Goal: Transaction & Acquisition: Purchase product/service

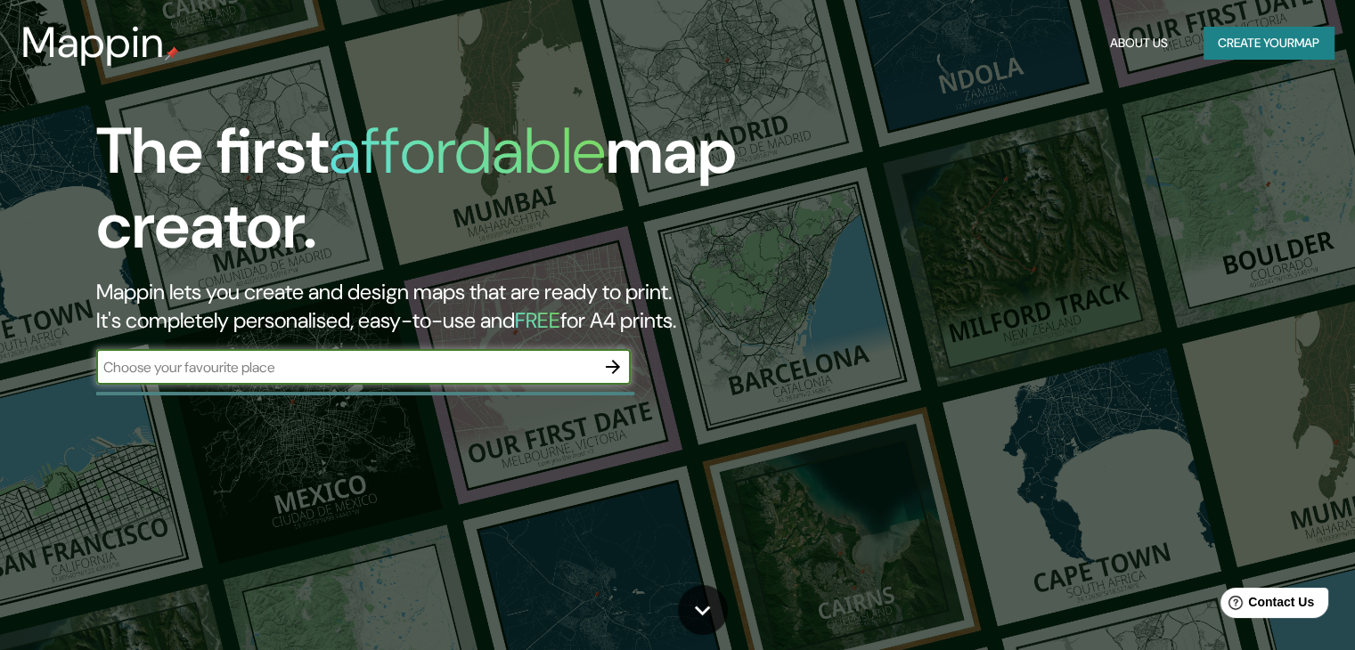
click at [526, 390] on div "The first affordable map creator. Mappin lets you create and design maps that a…" at bounding box center [435, 258] width 813 height 289
click at [543, 375] on input "text" at bounding box center [345, 367] width 499 height 20
type input "[PERSON_NAME]"
click at [618, 372] on icon "button" at bounding box center [612, 366] width 21 height 21
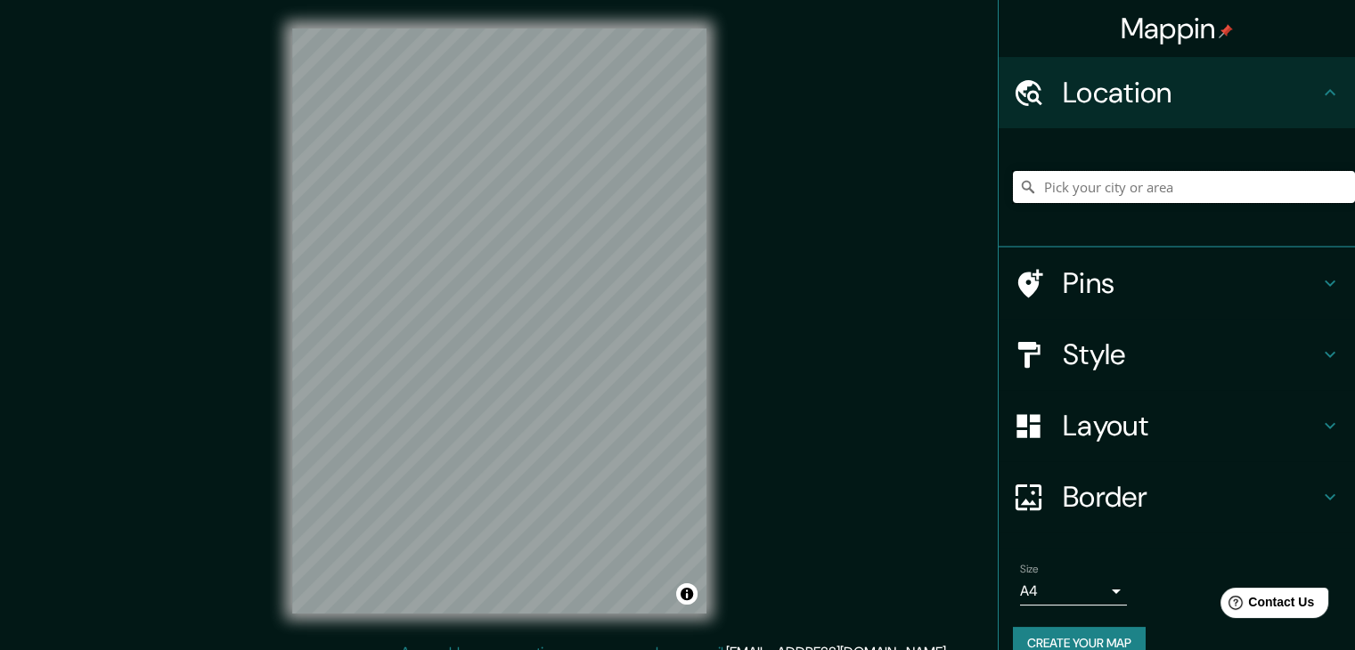
click at [1176, 198] on input "Pick your city or area" at bounding box center [1184, 187] width 342 height 32
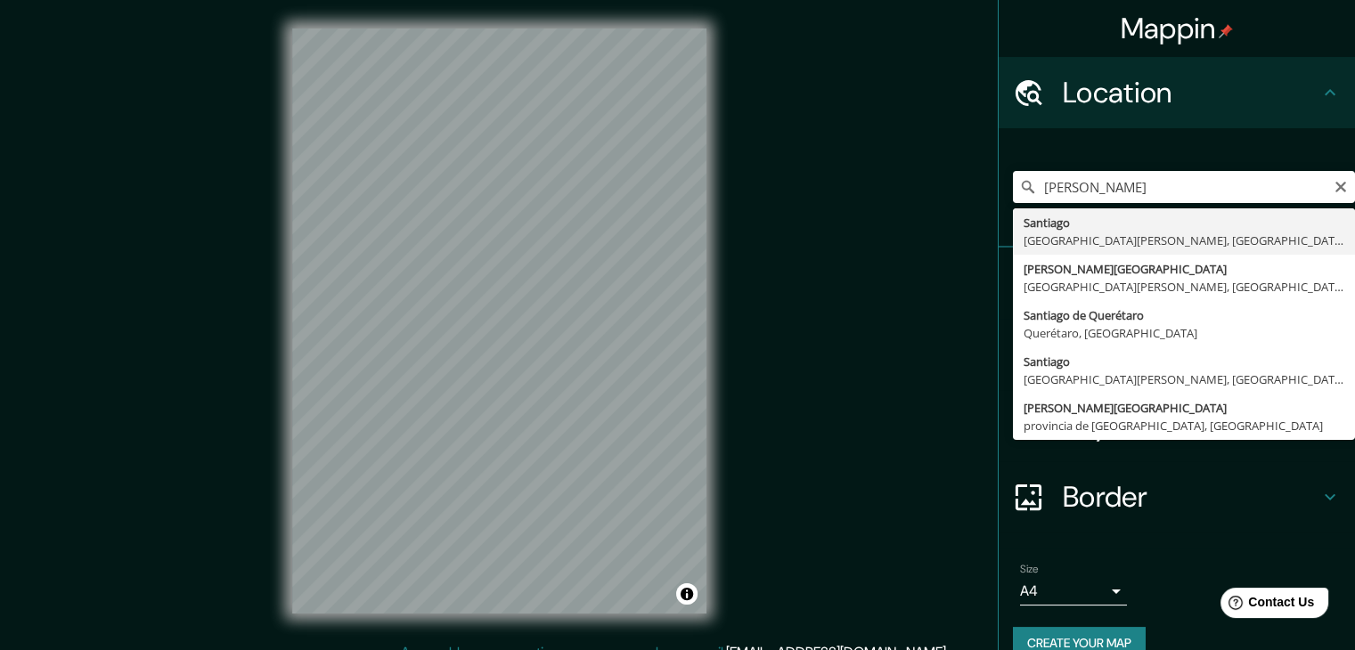
type input "[GEOGRAPHIC_DATA], [GEOGRAPHIC_DATA][PERSON_NAME], [GEOGRAPHIC_DATA]"
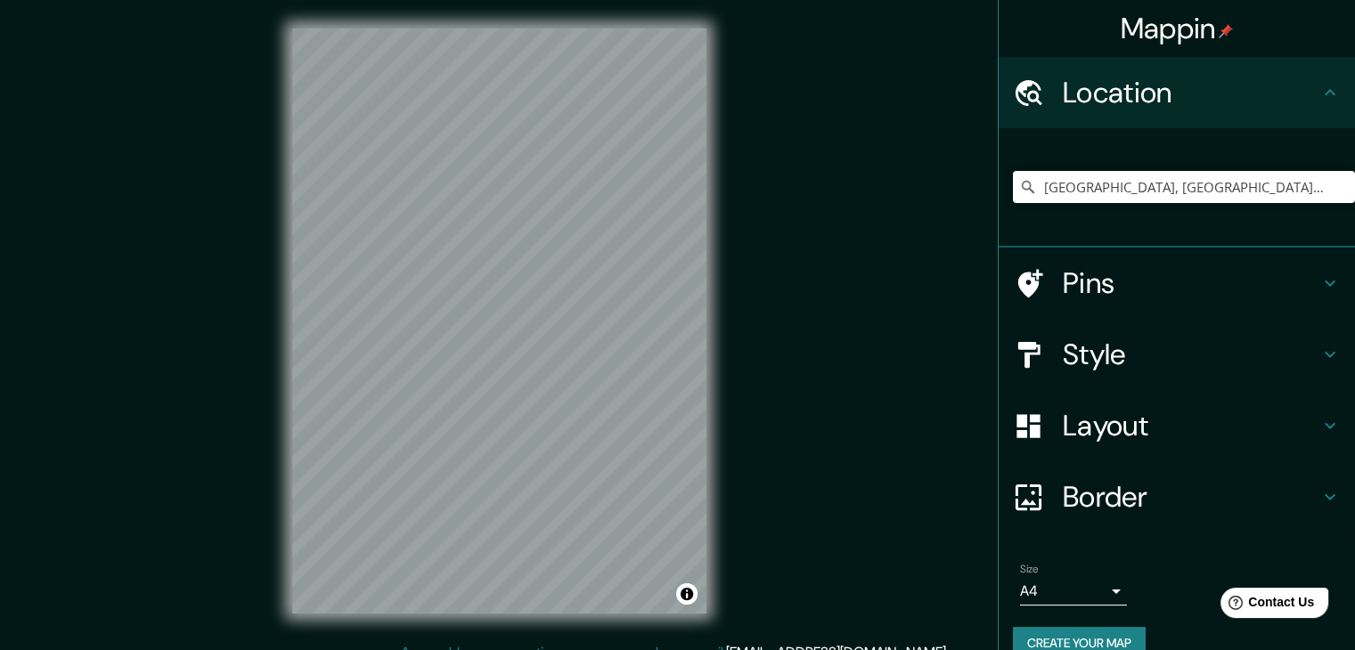
click at [1194, 284] on h4 "Pins" at bounding box center [1191, 283] width 257 height 36
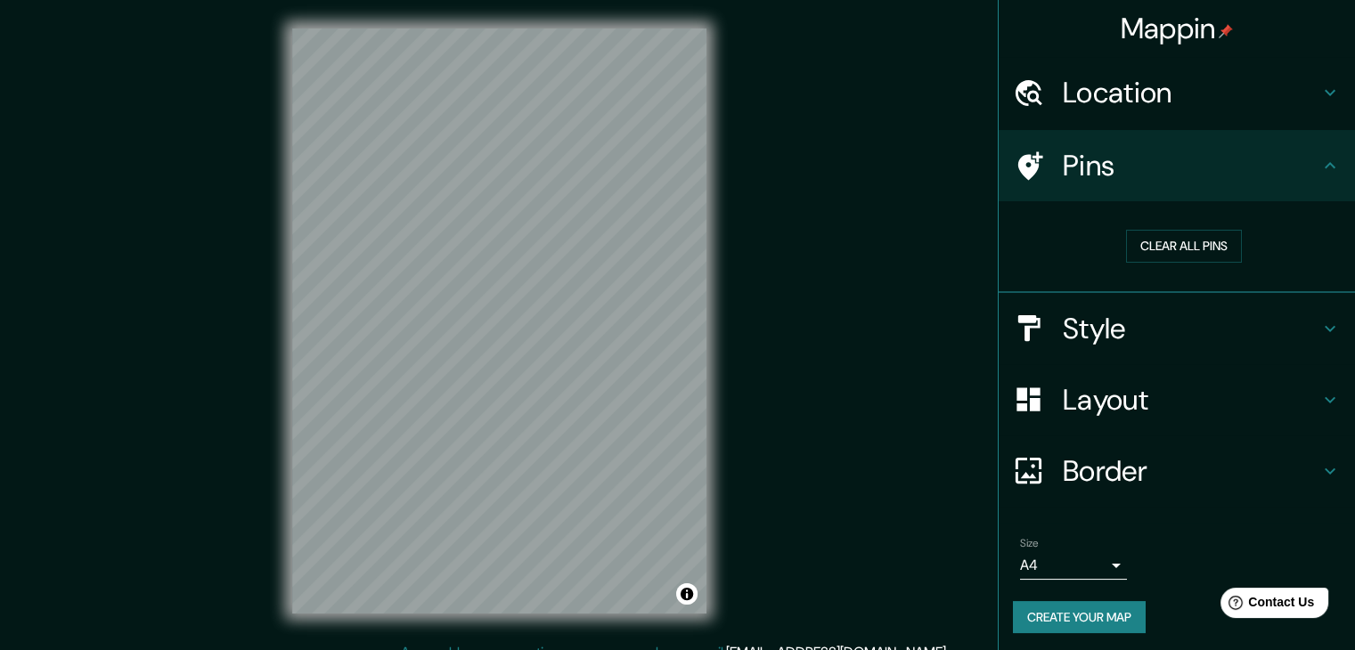
click at [1164, 317] on h4 "Style" at bounding box center [1191, 329] width 257 height 36
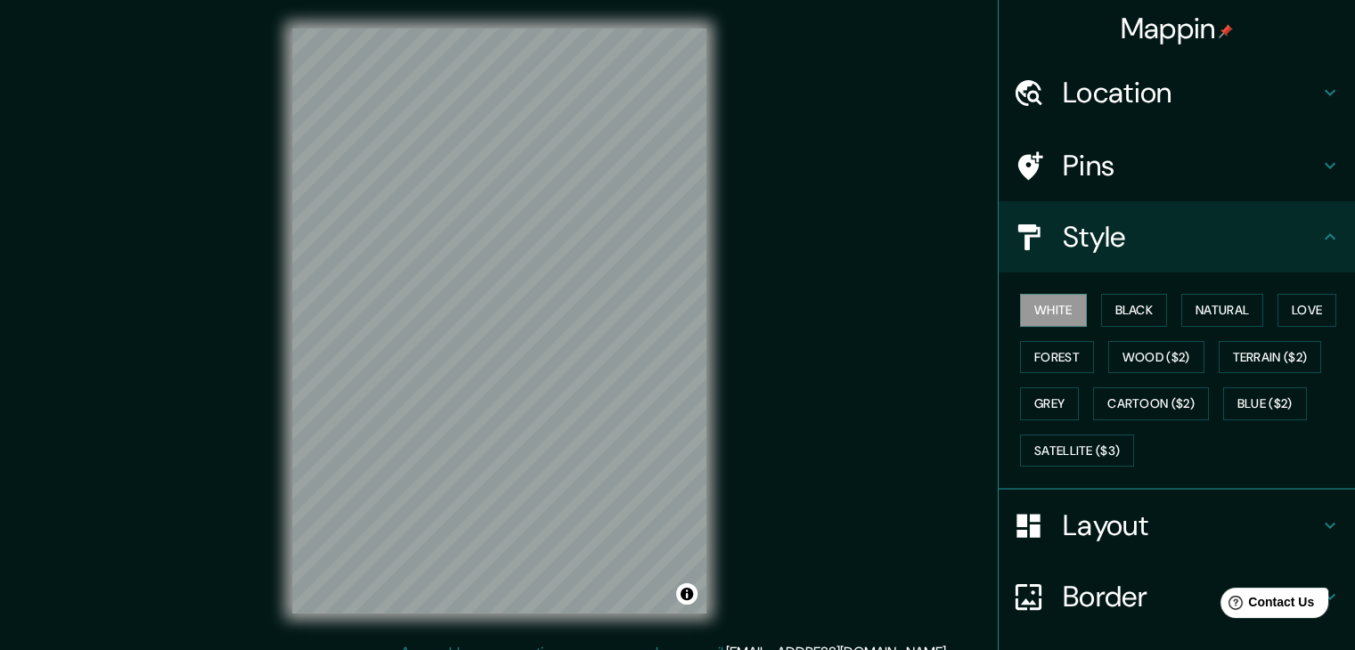
click at [1130, 317] on button "Black" at bounding box center [1134, 310] width 67 height 33
click at [1096, 543] on div "Layout" at bounding box center [1177, 525] width 356 height 71
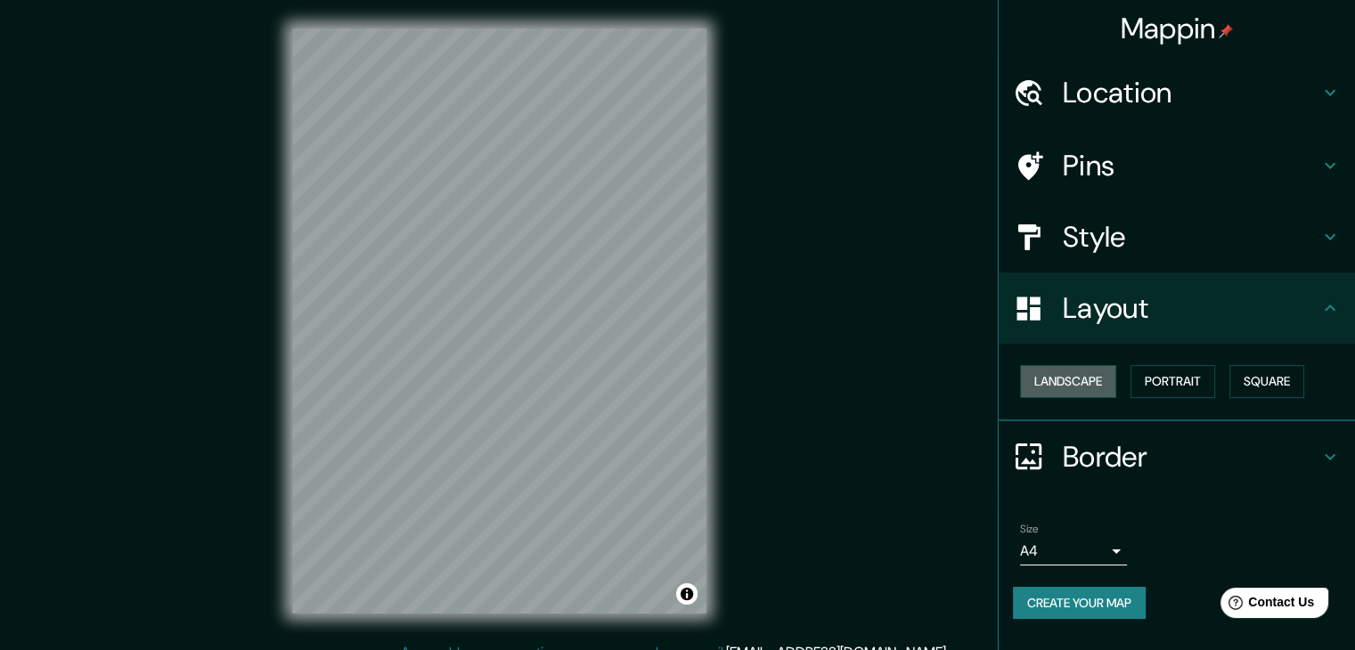
click at [1078, 386] on button "Landscape" at bounding box center [1068, 381] width 96 height 33
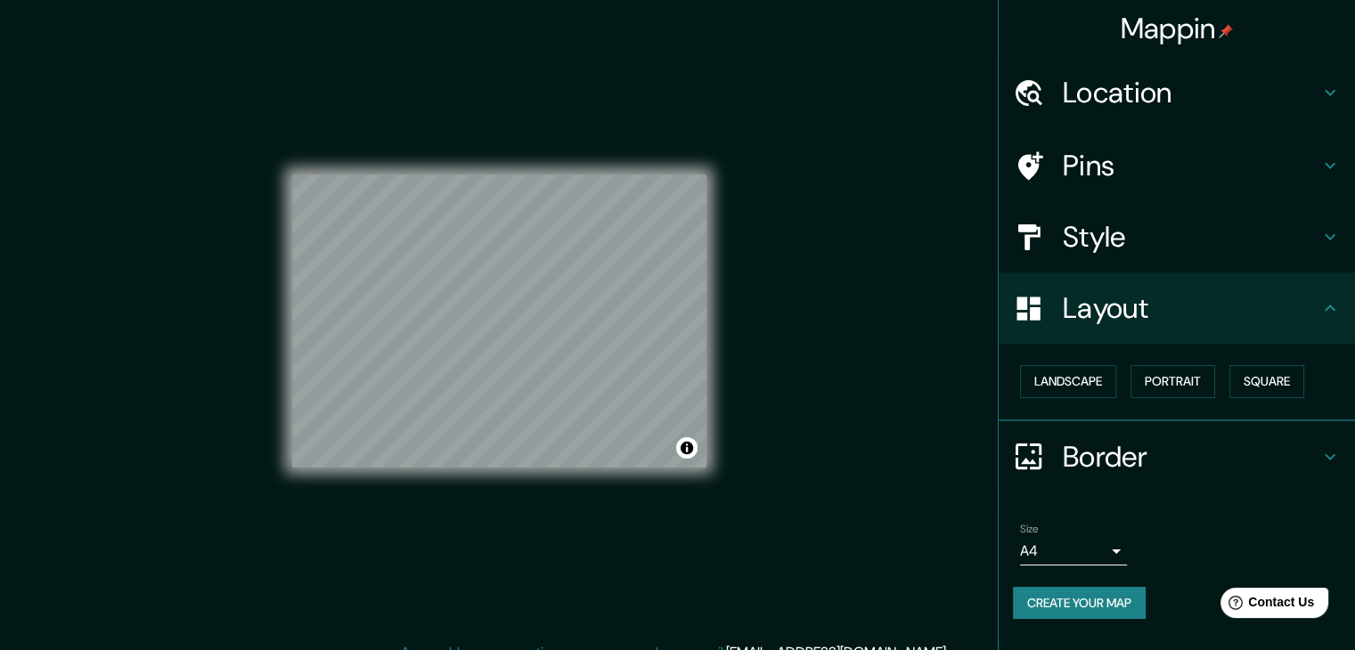
click at [1163, 384] on button "Portrait" at bounding box center [1173, 381] width 85 height 33
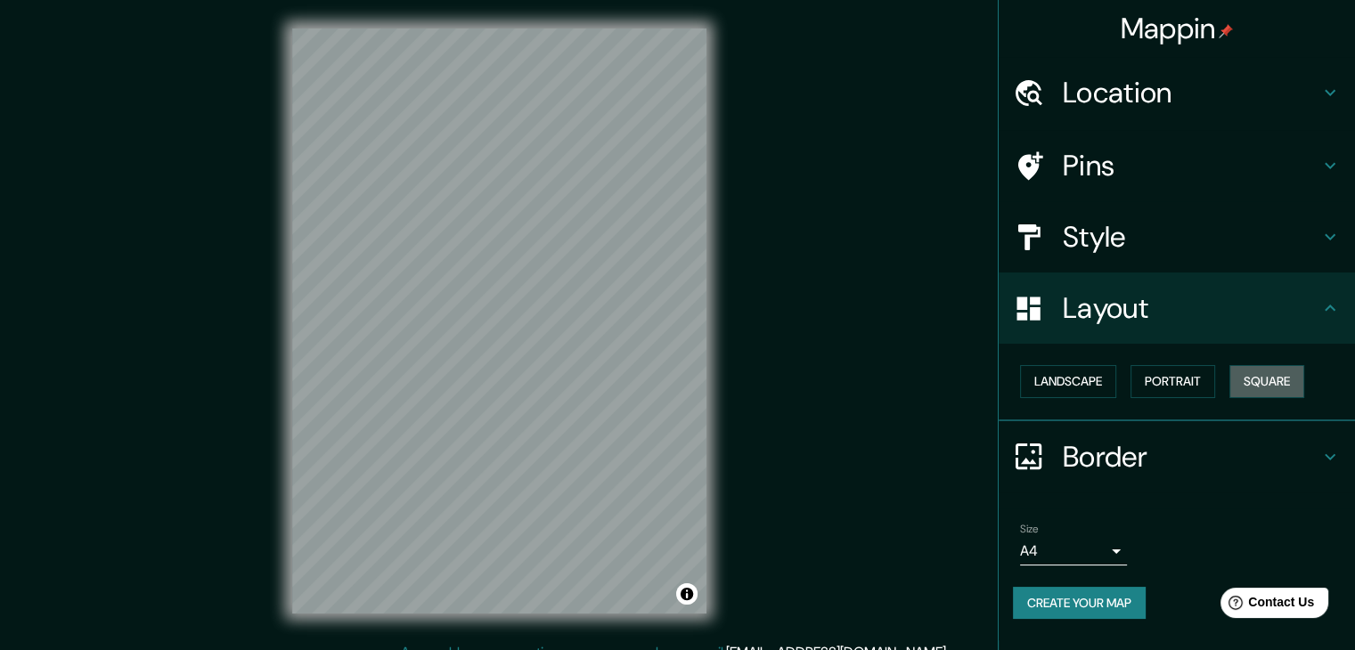
click at [1242, 384] on button "Square" at bounding box center [1266, 381] width 75 height 33
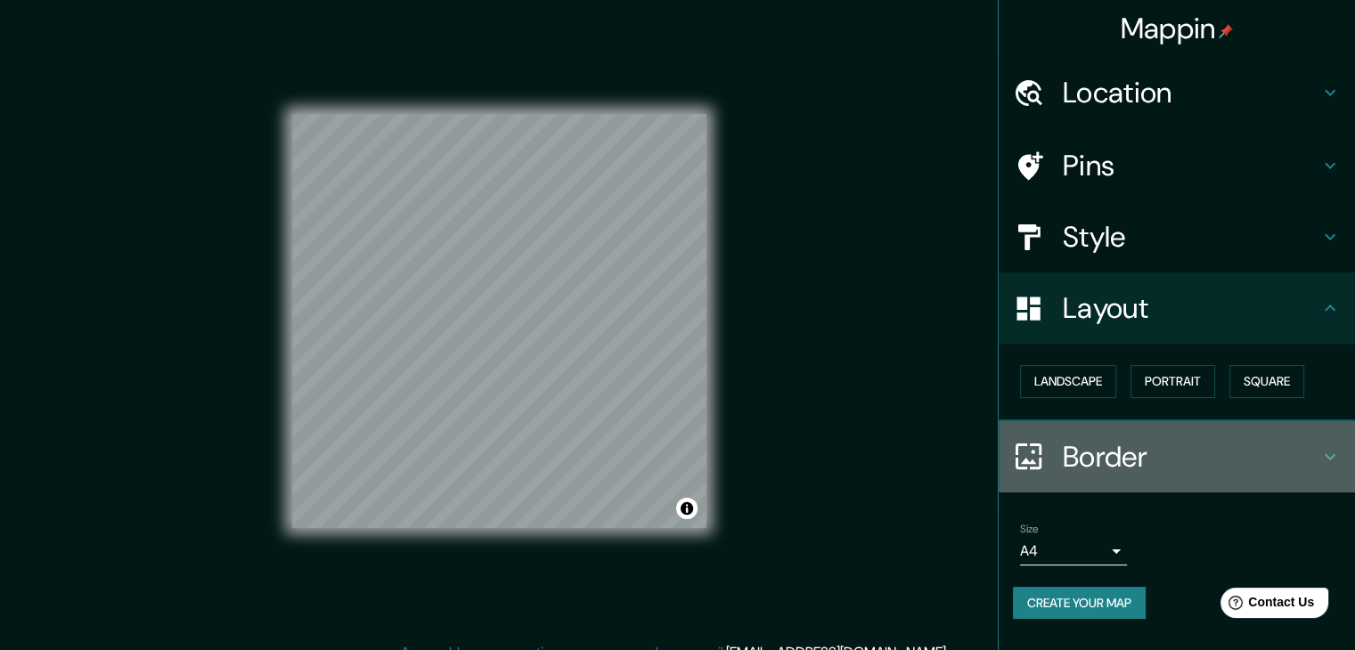
click at [1146, 461] on h4 "Border" at bounding box center [1191, 457] width 257 height 36
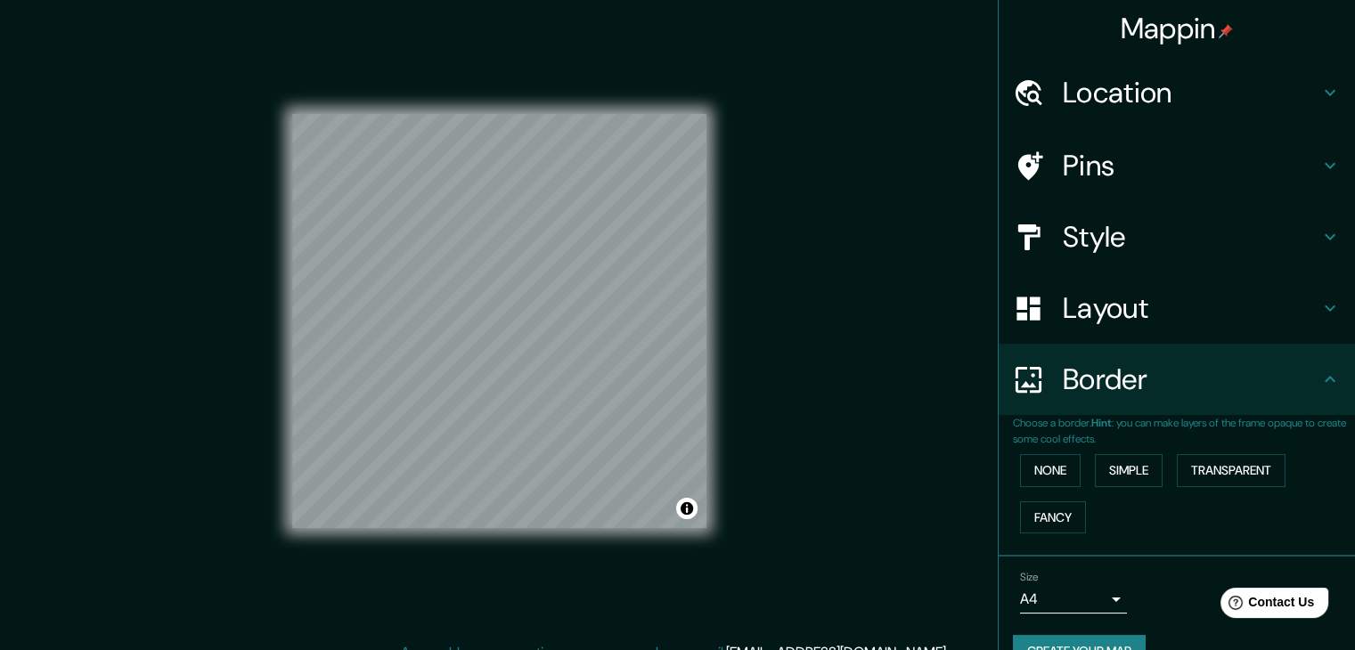
click at [1111, 473] on button "Simple" at bounding box center [1129, 470] width 68 height 33
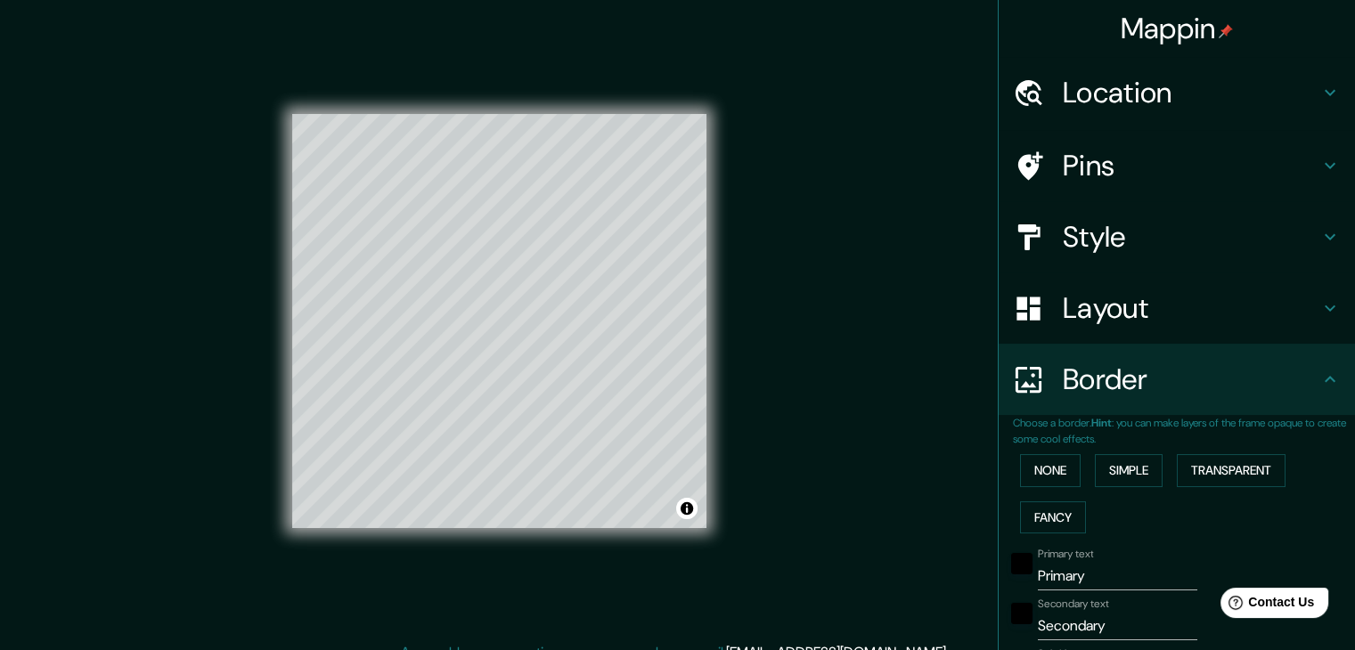
click at [1225, 474] on button "Transparent" at bounding box center [1231, 470] width 109 height 33
click at [1055, 518] on button "Fancy" at bounding box center [1053, 518] width 66 height 33
click at [1041, 483] on button "None" at bounding box center [1050, 470] width 61 height 33
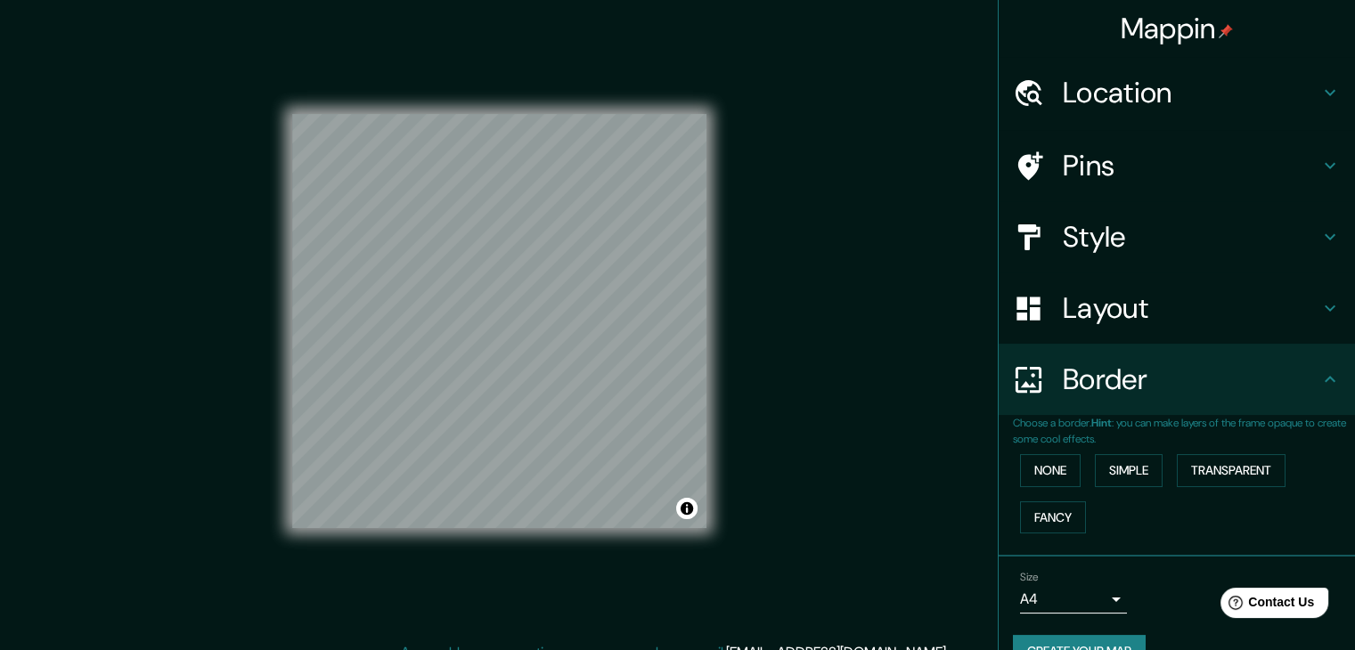
click at [1098, 608] on body "Mappin Location [GEOGRAPHIC_DATA], [GEOGRAPHIC_DATA][PERSON_NAME], [GEOGRAPHIC_…" at bounding box center [677, 325] width 1355 height 650
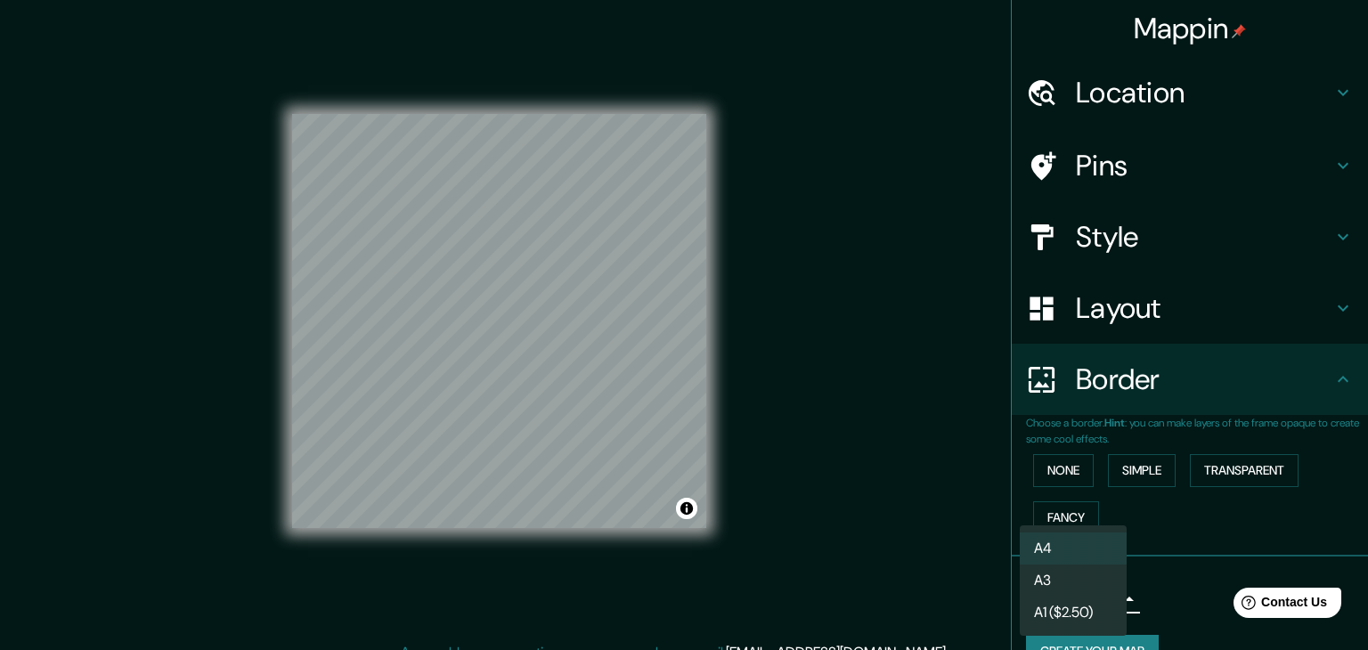
click at [1165, 596] on div at bounding box center [684, 325] width 1368 height 650
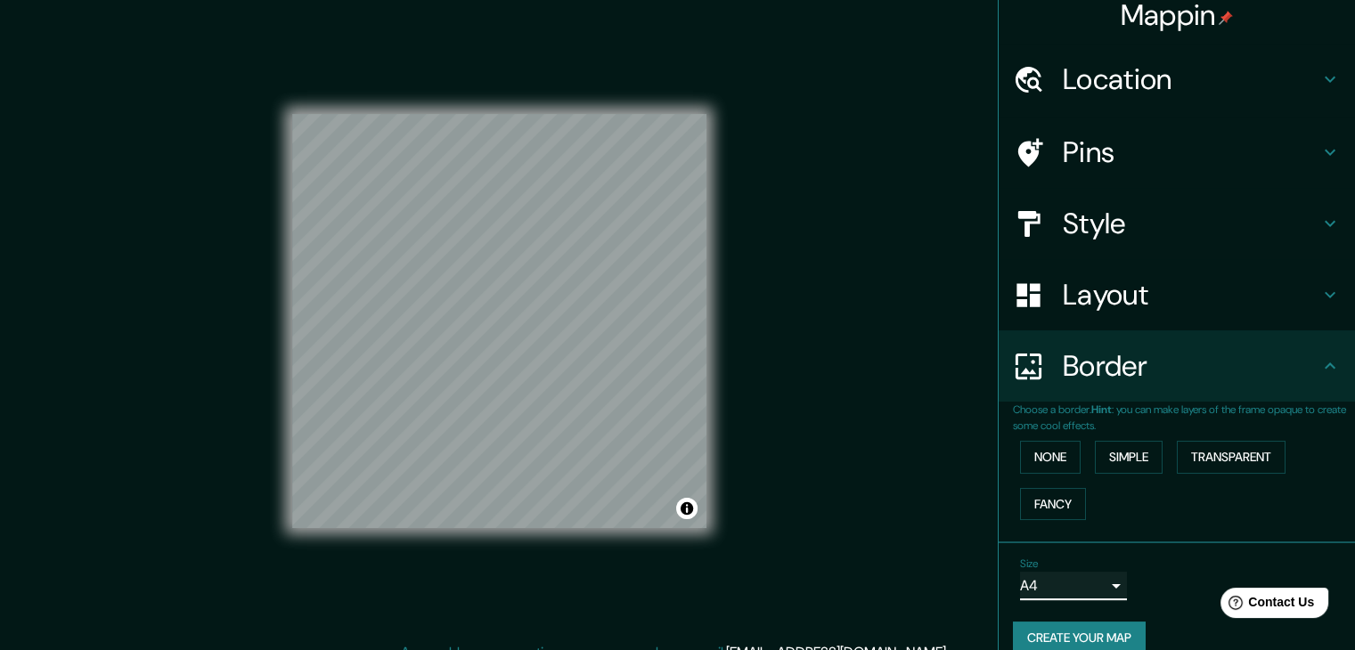
scroll to position [37, 0]
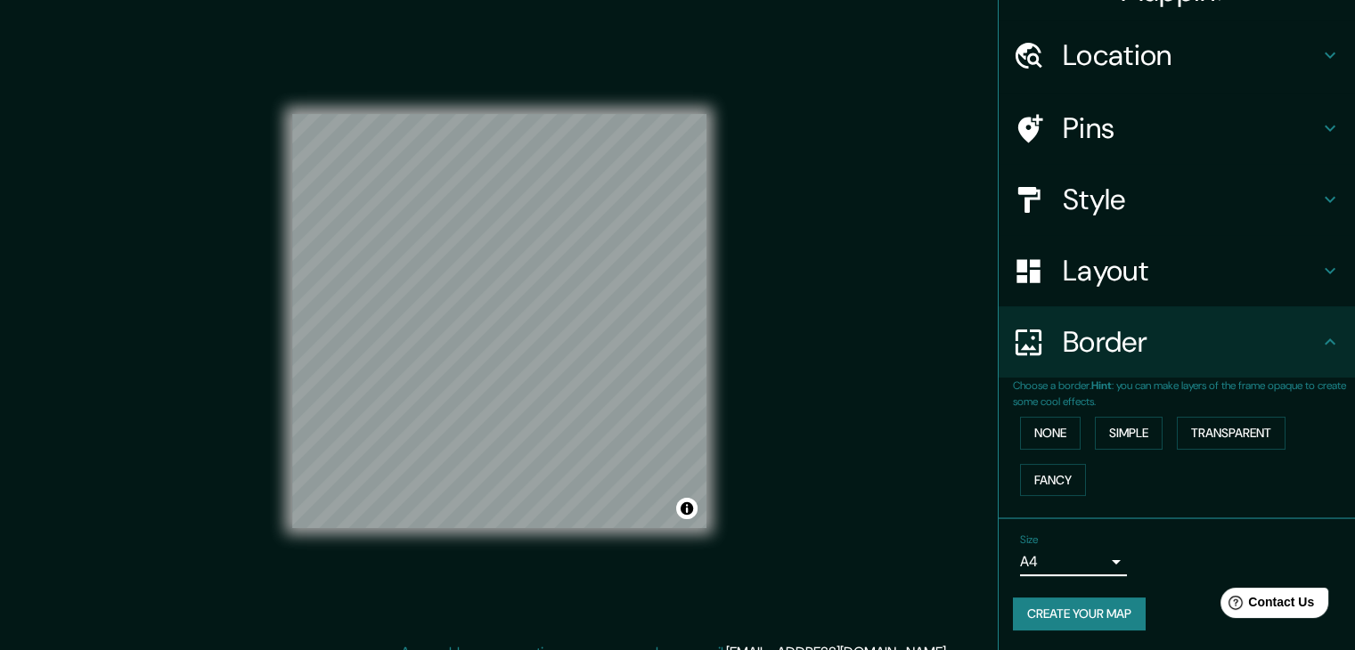
click at [1089, 619] on button "Create your map" at bounding box center [1079, 614] width 133 height 33
